Goal: Navigation & Orientation: Find specific page/section

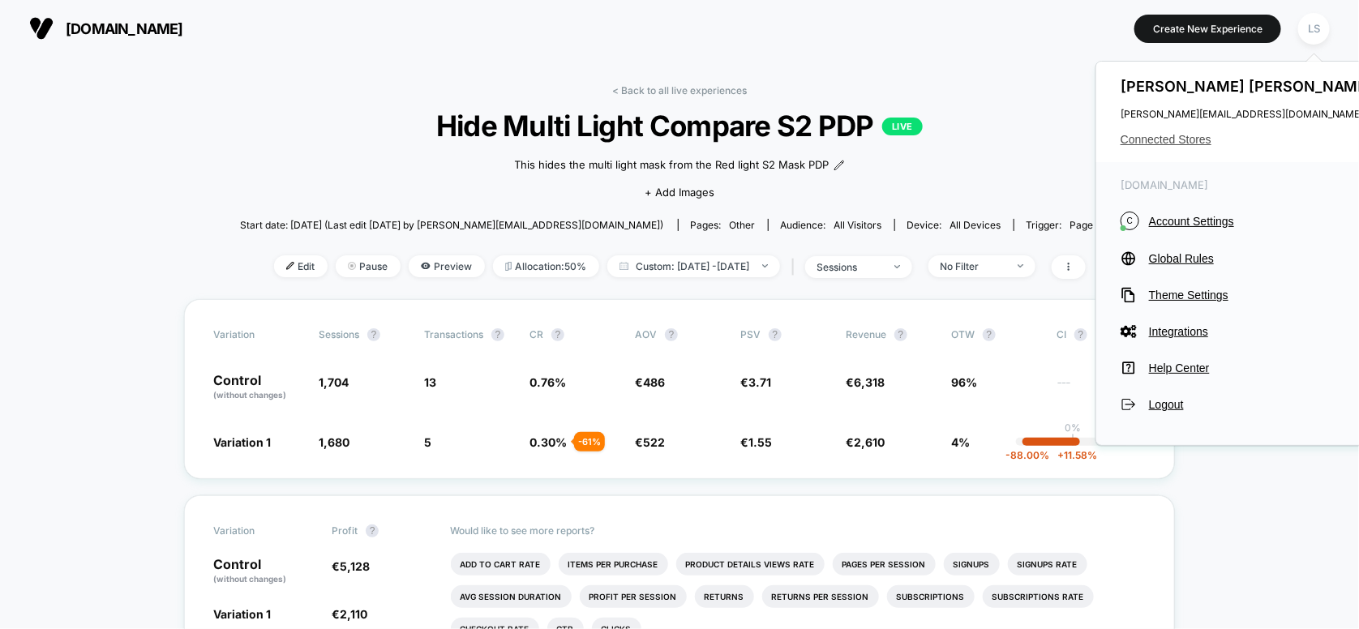
click at [1186, 135] on span "Connected Stores" at bounding box center [1248, 139] width 256 height 13
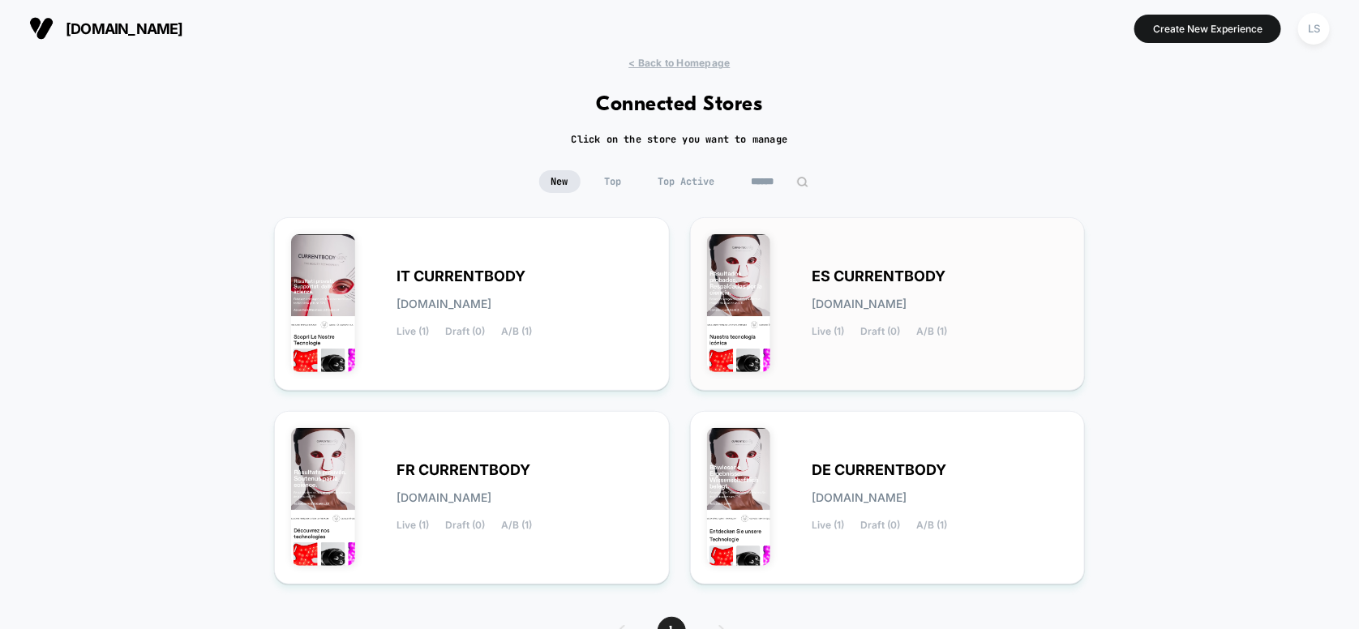
click at [886, 306] on span "[DOMAIN_NAME]" at bounding box center [859, 303] width 95 height 11
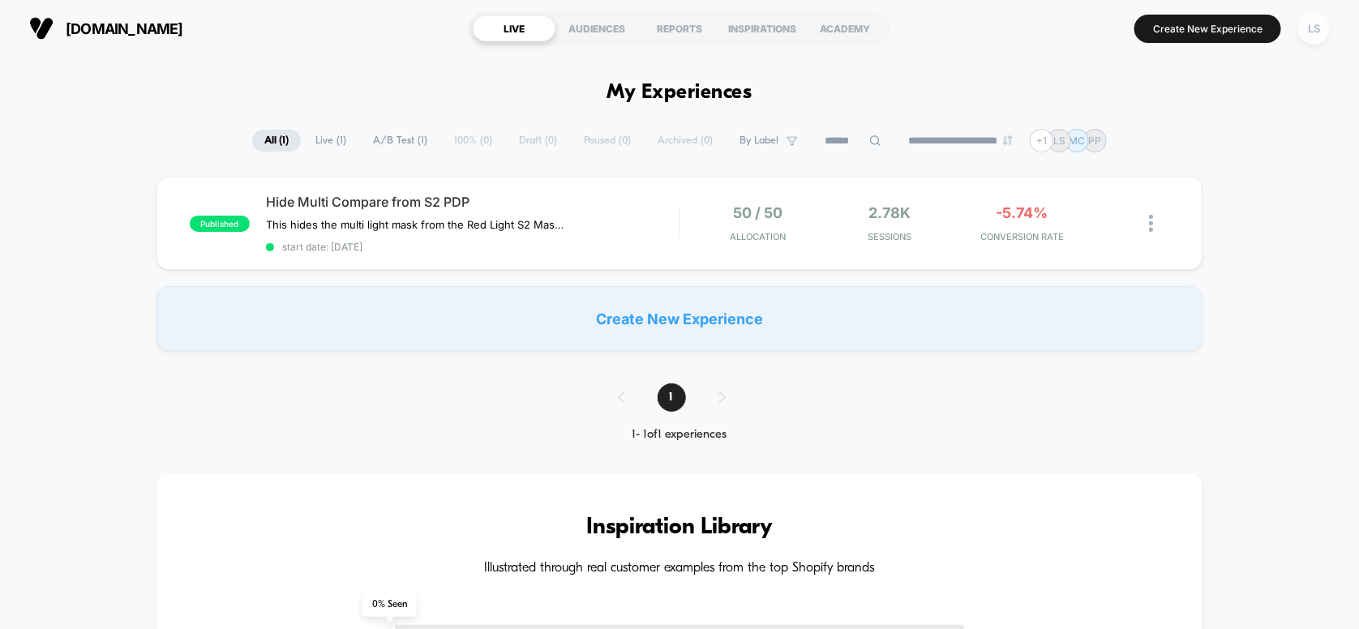
click at [1320, 29] on div "LS" at bounding box center [1314, 29] width 32 height 32
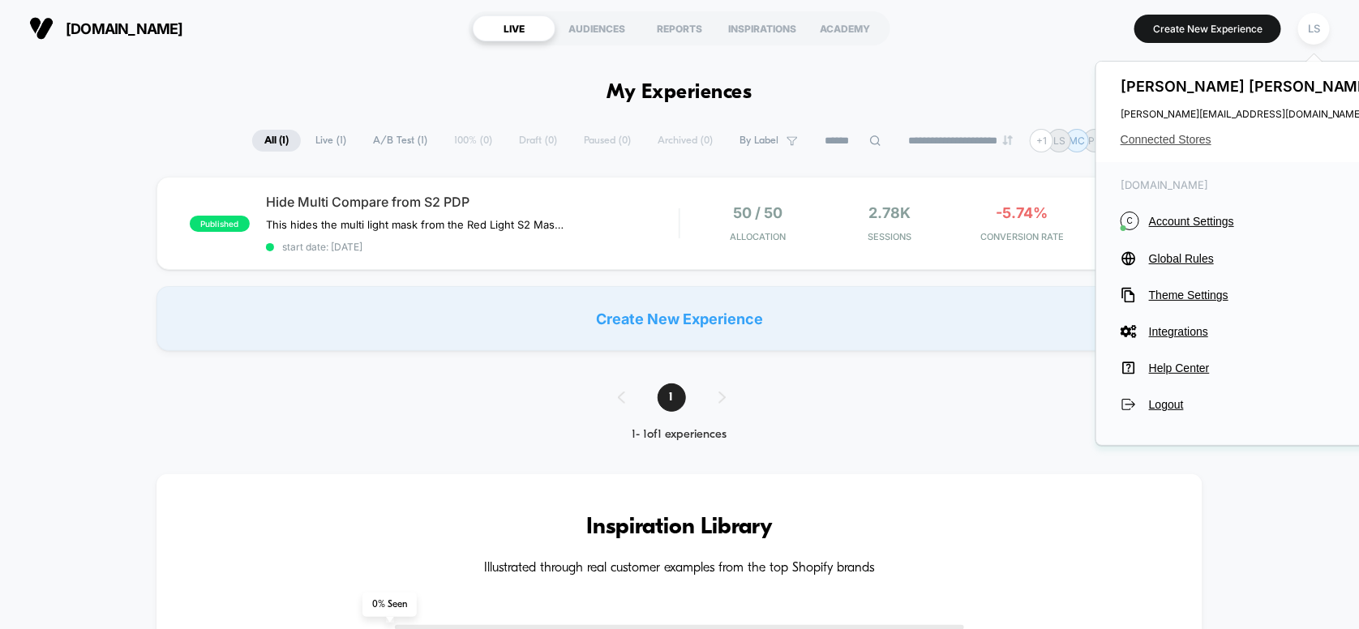
click at [1211, 138] on span "Connected Stores" at bounding box center [1248, 139] width 256 height 13
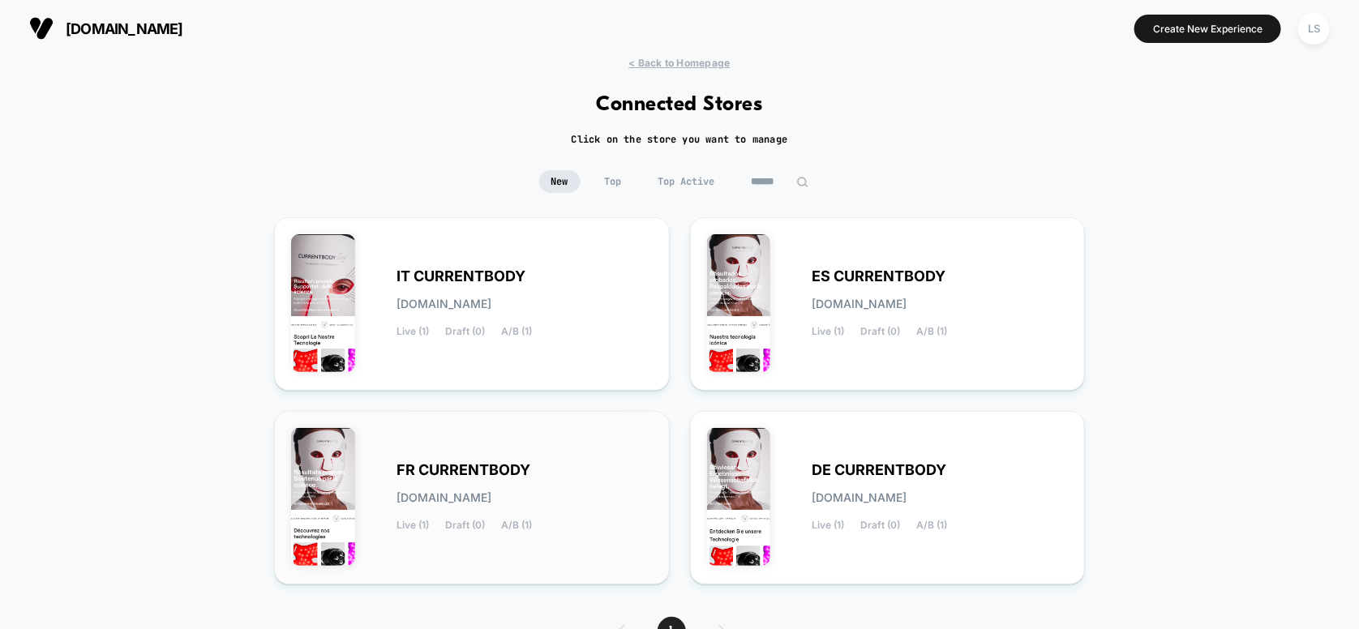
click at [516, 464] on span "FR CURRENTBODY" at bounding box center [463, 469] width 134 height 11
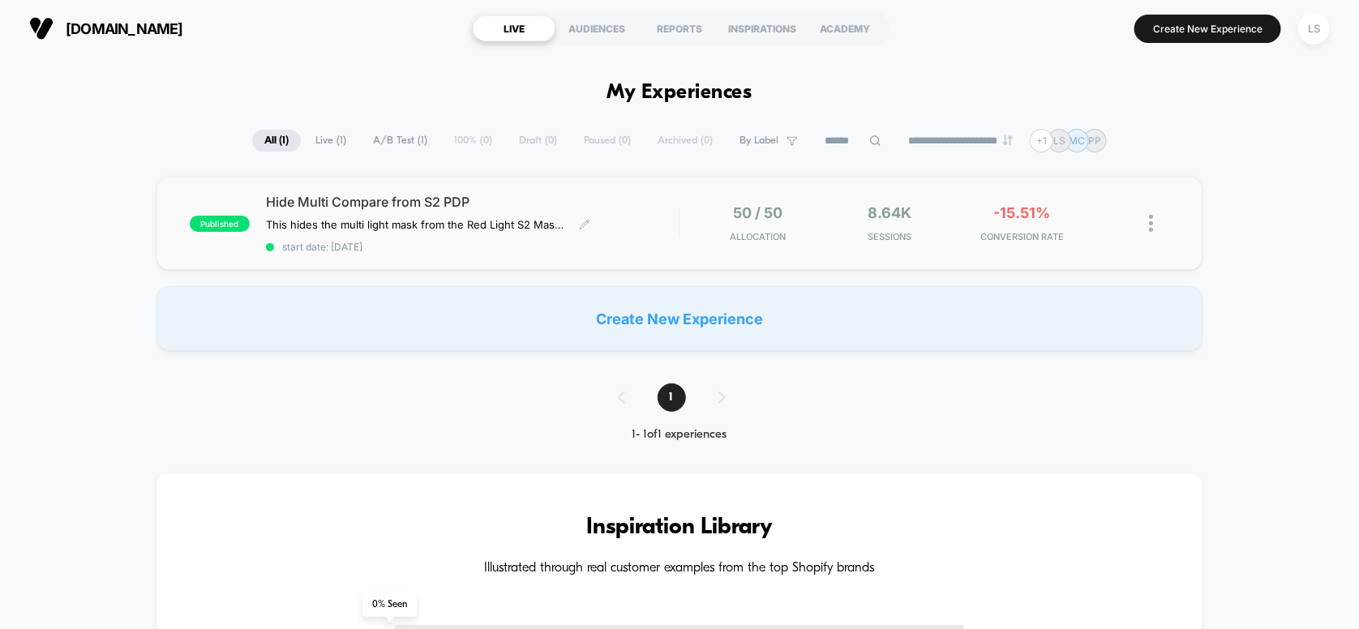
click at [586, 212] on div "Hide Multi Compare from S2 PDP This hides the multi light mask from the Red Lig…" at bounding box center [472, 223] width 413 height 59
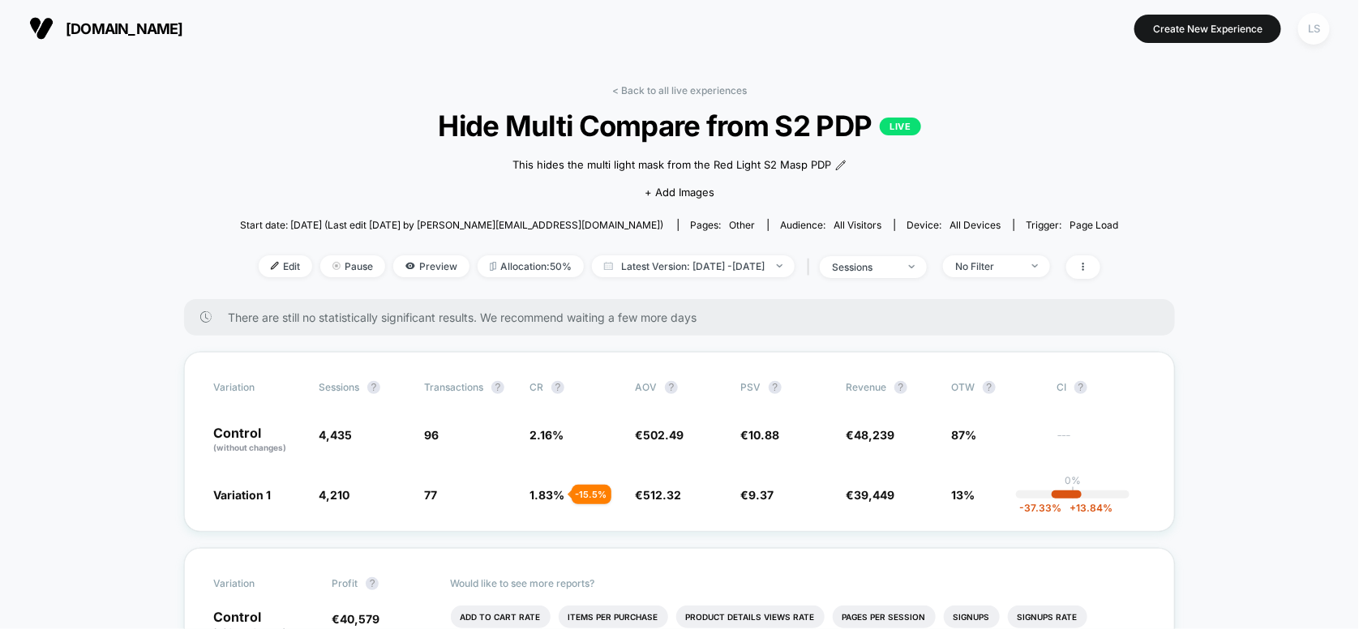
click at [1306, 35] on div "LS" at bounding box center [1314, 29] width 32 height 32
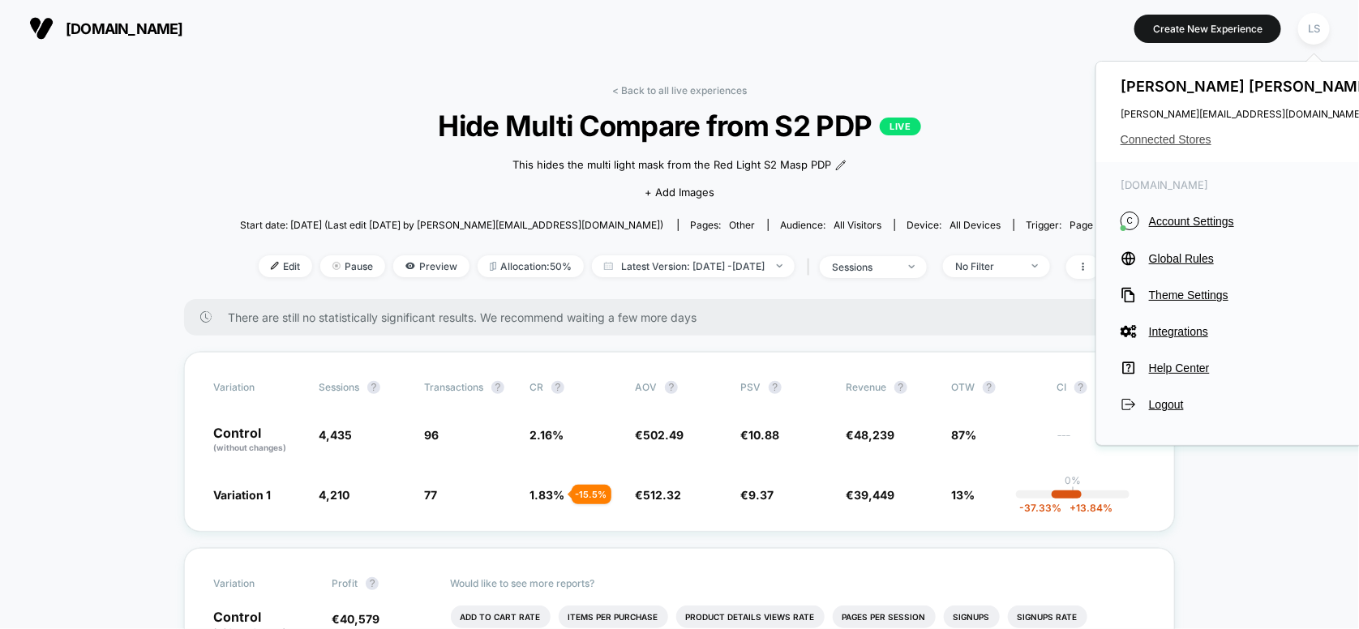
click at [1159, 135] on span "Connected Stores" at bounding box center [1248, 139] width 256 height 13
